Goal: Obtain resource: Download file/media

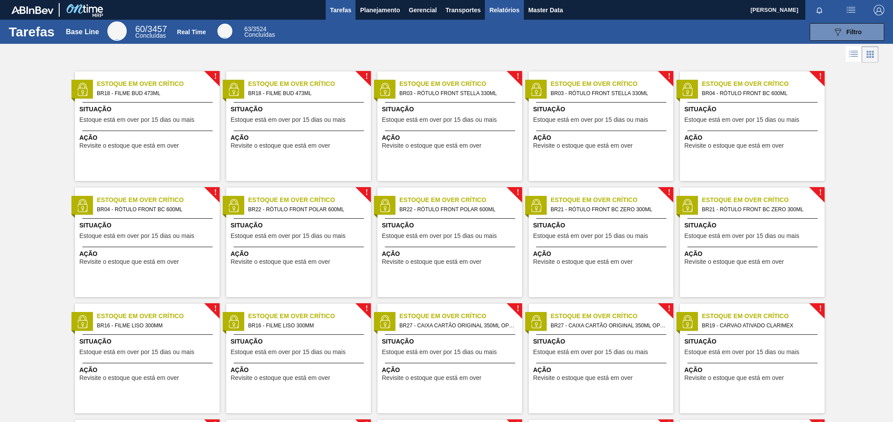
click at [516, 13] on span "Relatórios" at bounding box center [504, 10] width 30 height 11
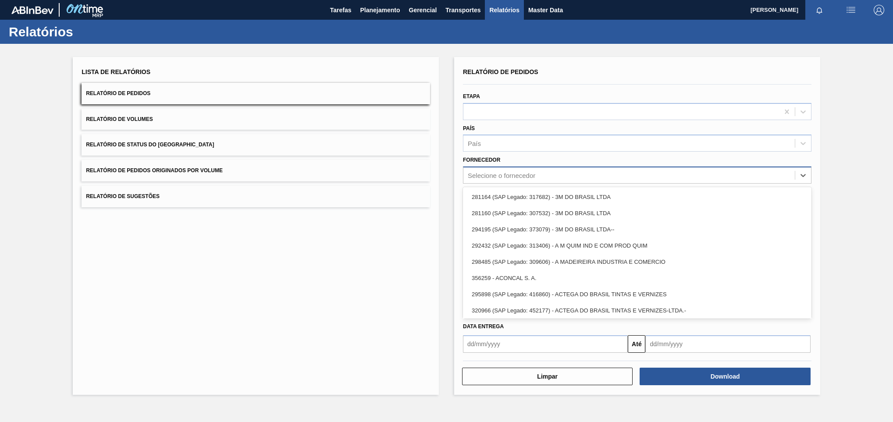
click at [518, 174] on div "Selecione o fornecedor" at bounding box center [501, 175] width 67 height 7
paste input "307331"
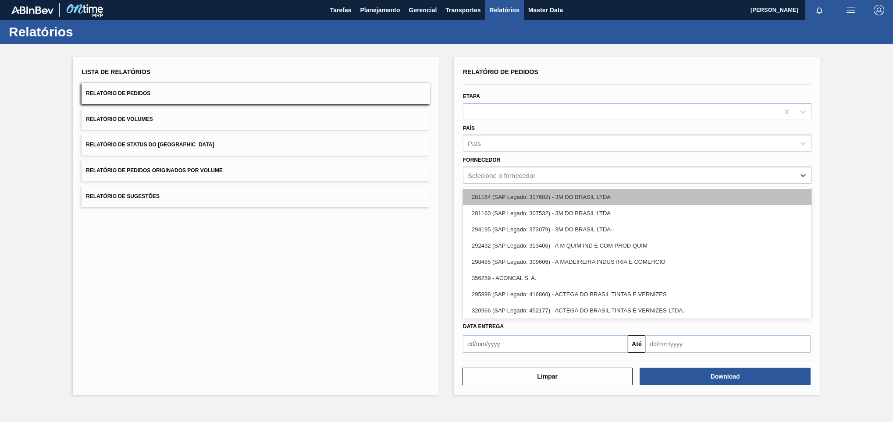
type input "307331"
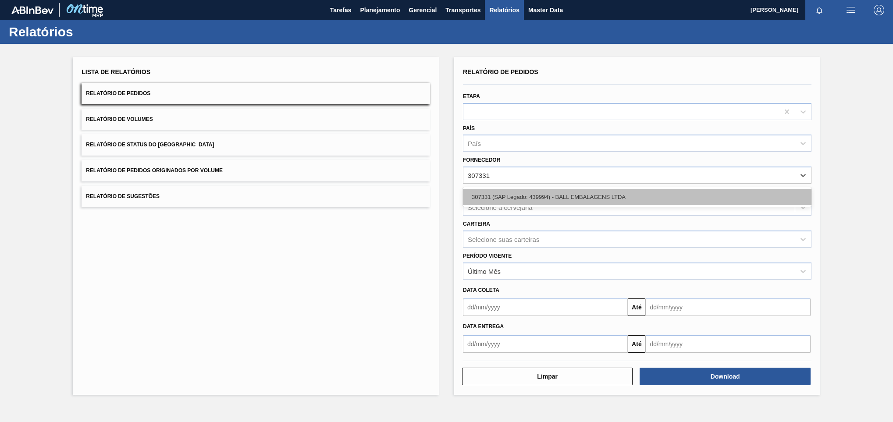
click at [526, 202] on div "307331 (SAP Legado: 439994) - BALL EMBALAGENS LTDA" at bounding box center [637, 197] width 348 height 16
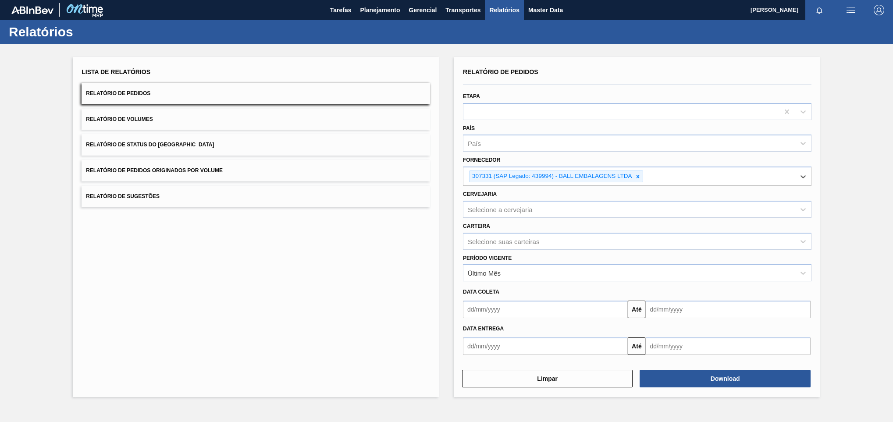
click at [318, 254] on div "Lista de Relatórios Relatório de Pedidos Relatório de Volumes Relatório de Stat…" at bounding box center [256, 227] width 366 height 340
click at [505, 212] on div "Selecione a cervejaria" at bounding box center [500, 209] width 65 height 7
paste input "BR13"
type input "BR13"
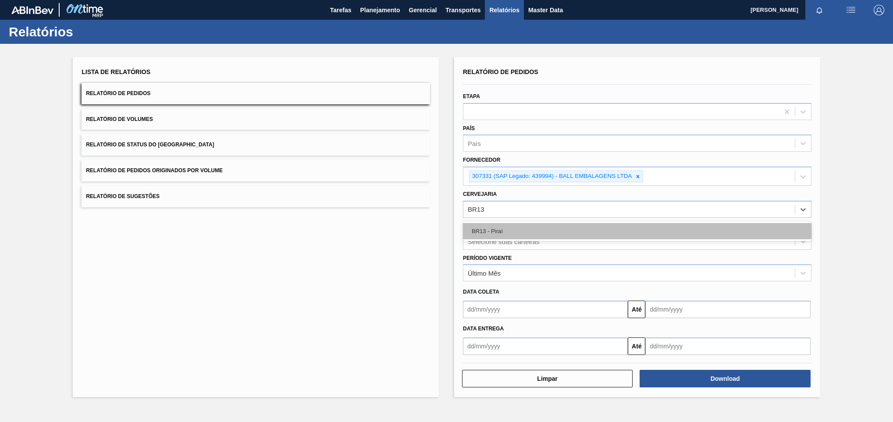
click at [515, 236] on div "BR13 - Piraí" at bounding box center [637, 231] width 348 height 16
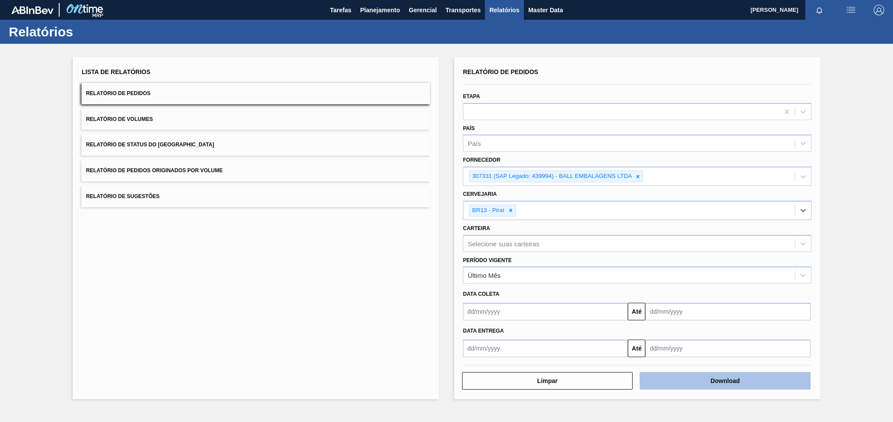
click at [714, 387] on button "Download" at bounding box center [724, 381] width 170 height 18
